Goal: Transaction & Acquisition: Purchase product/service

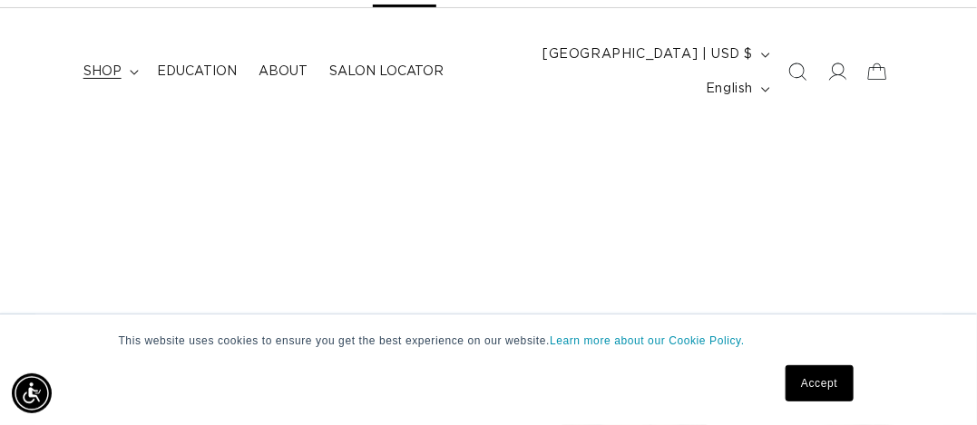
scroll to position [0, 848]
click at [132, 70] on icon at bounding box center [134, 72] width 9 height 5
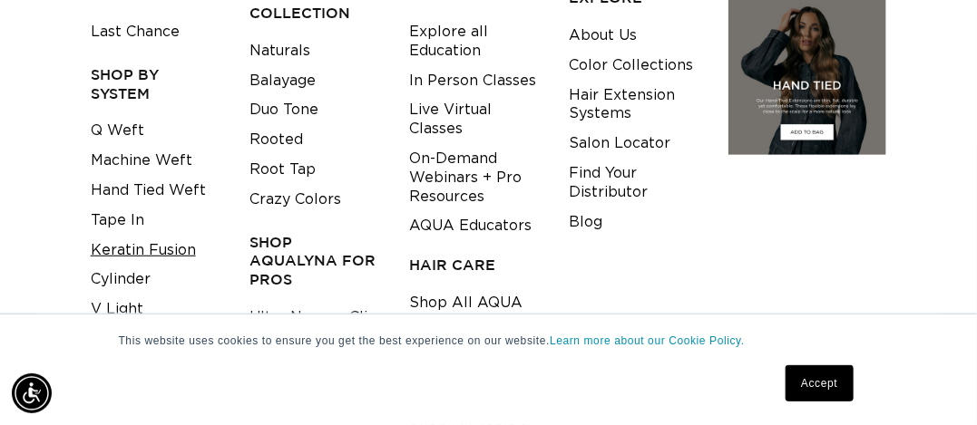
click at [147, 236] on link "Keratin Fusion" at bounding box center [143, 251] width 105 height 30
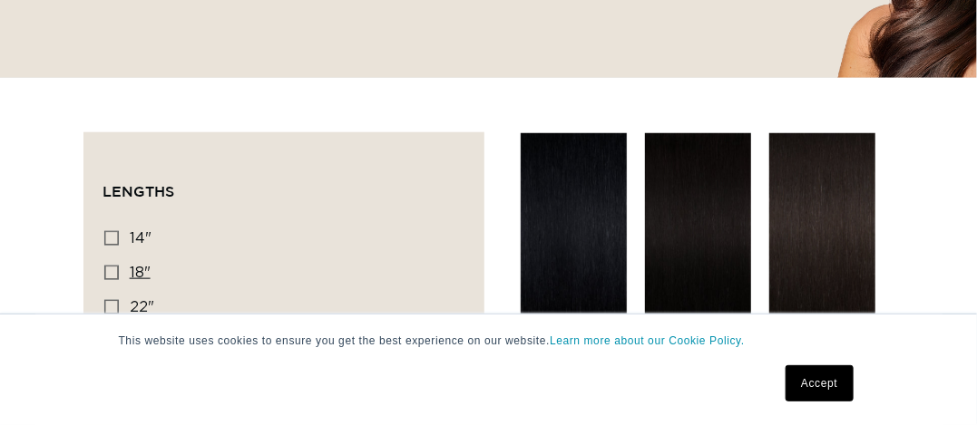
scroll to position [0, 848]
click at [108, 300] on icon at bounding box center [111, 307] width 15 height 15
click at [108, 300] on input "22" 22" (34 products)" at bounding box center [111, 307] width 15 height 15
checkbox input "true"
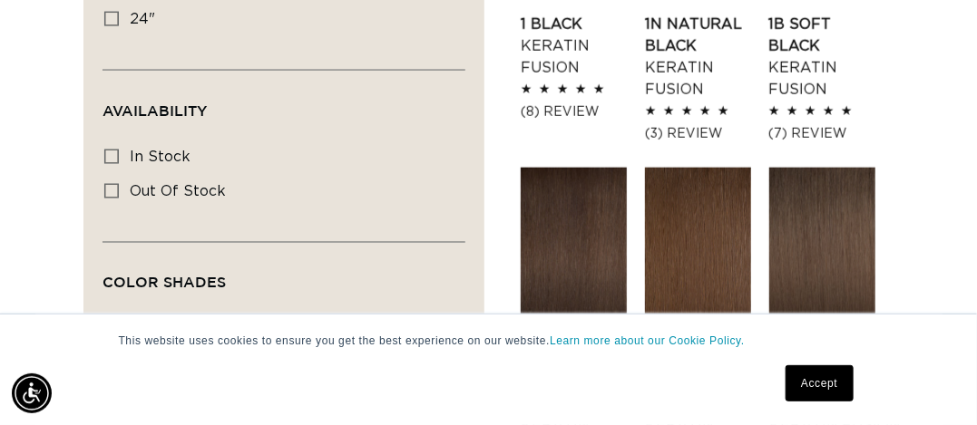
scroll to position [907, 0]
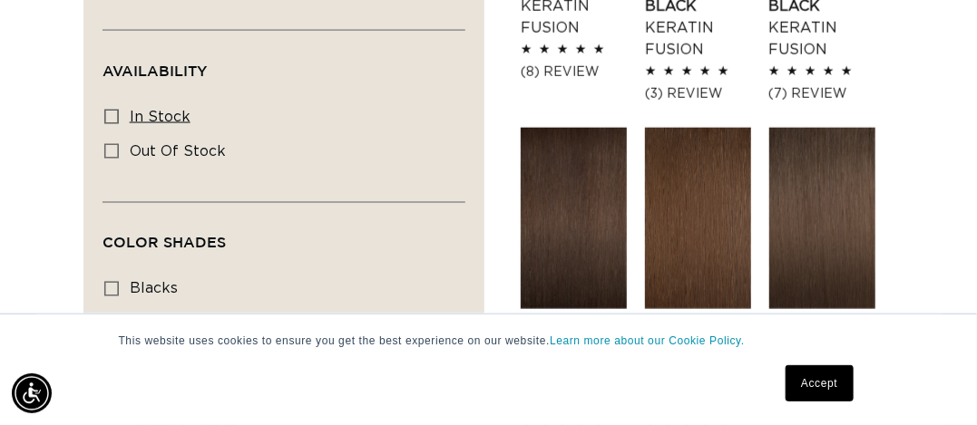
click at [112, 110] on icon at bounding box center [111, 117] width 15 height 15
click at [112, 110] on input "In stock In stock (30 products)" at bounding box center [111, 117] width 15 height 15
checkbox input "true"
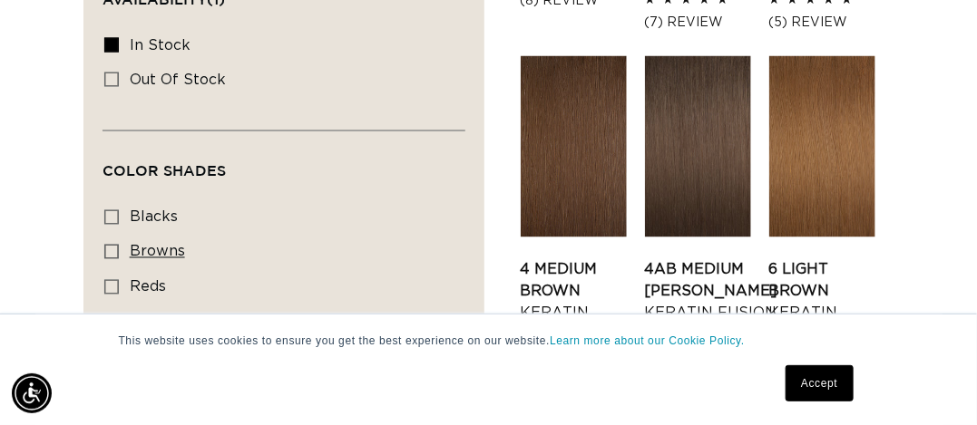
scroll to position [998, 0]
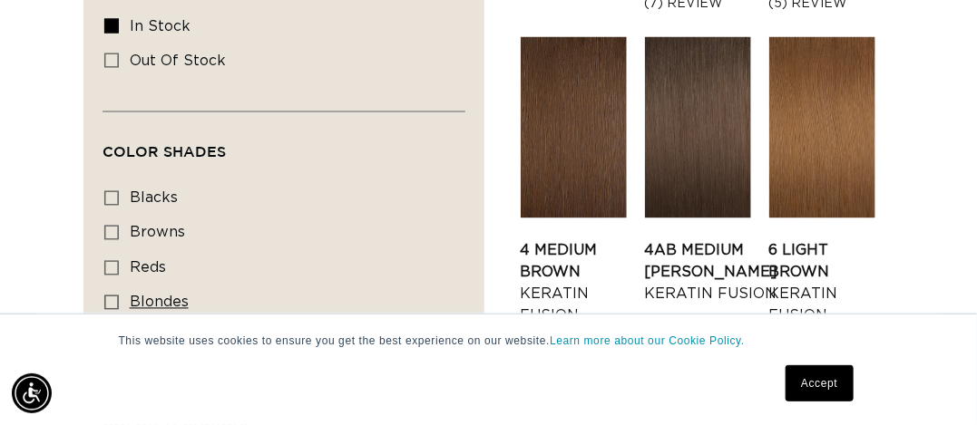
click at [104, 296] on icon at bounding box center [111, 303] width 15 height 15
click at [104, 296] on input "blondes blondes (22 products)" at bounding box center [111, 303] width 15 height 15
checkbox input "true"
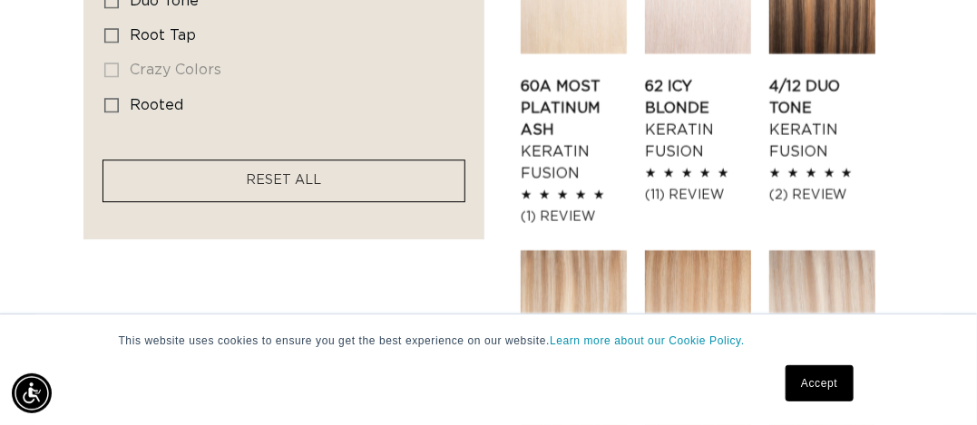
scroll to position [0, 848]
